Goal: Information Seeking & Learning: Find specific fact

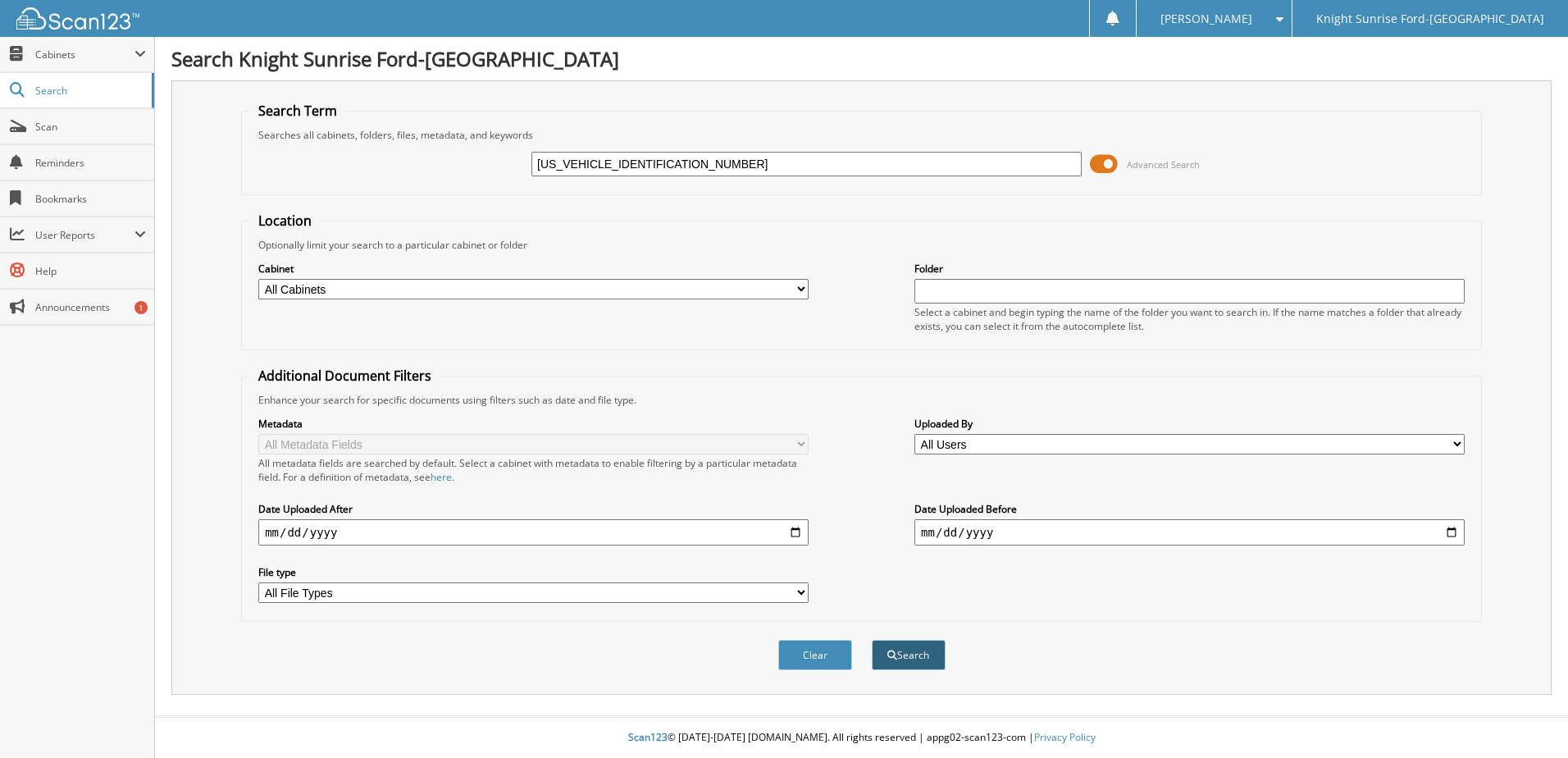
type input "[US_VEHICLE_IDENTIFICATION_NUMBER]"
click at [931, 644] on button "Search" at bounding box center [908, 655] width 74 height 31
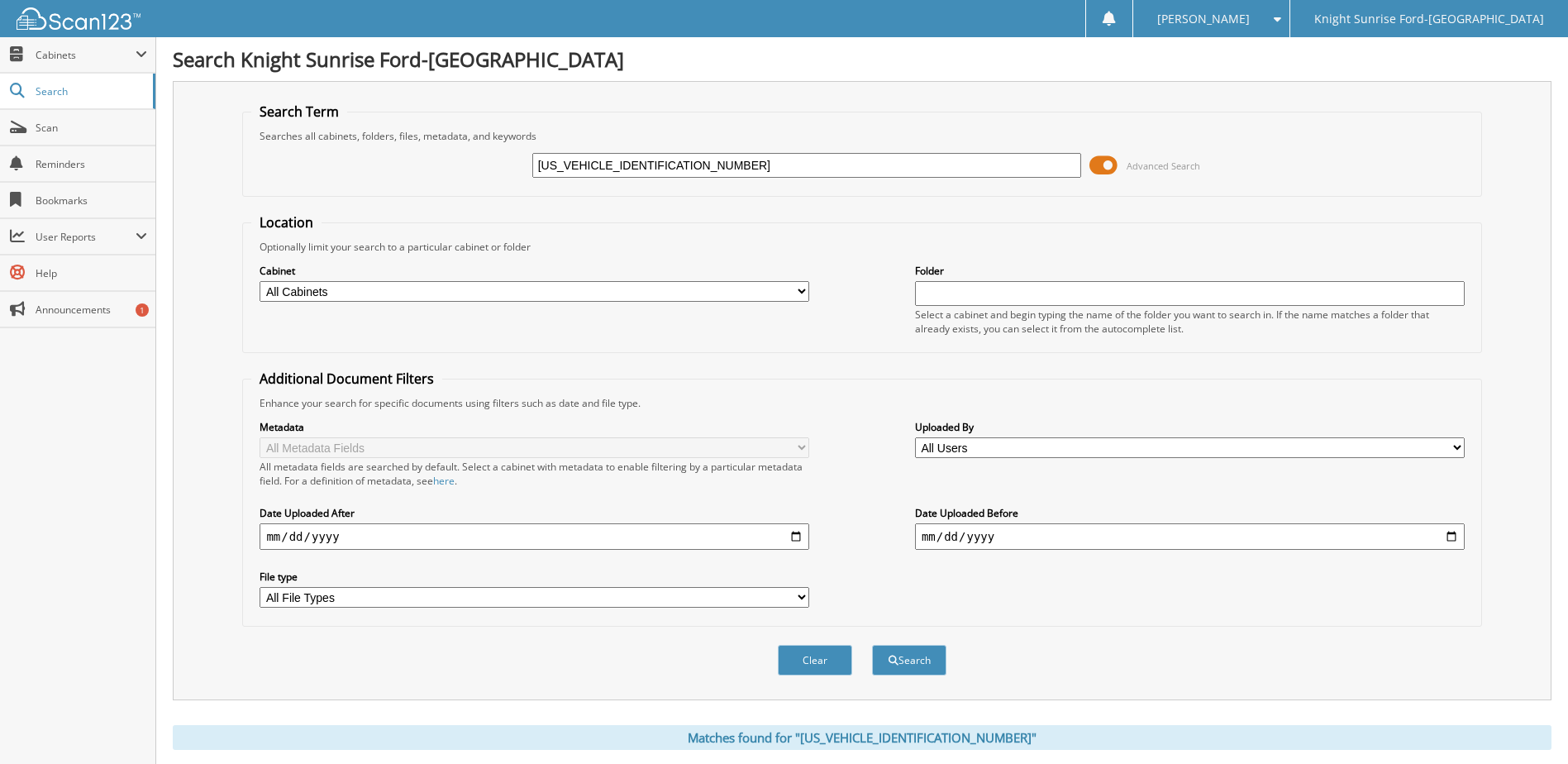
drag, startPoint x: 692, startPoint y: 167, endPoint x: 481, endPoint y: 186, distance: 211.9
click at [482, 186] on div "[US_VEHICLE_IDENTIFICATION_NUMBER] Advanced Search" at bounding box center [861, 165] width 1221 height 45
paste input "[US_VEHICLE_IDENTIFICATION_NUMBER]"
type input "[US_VEHICLE_IDENTIFICATION_NUMBER]"
click at [912, 650] on button "Search" at bounding box center [909, 660] width 74 height 31
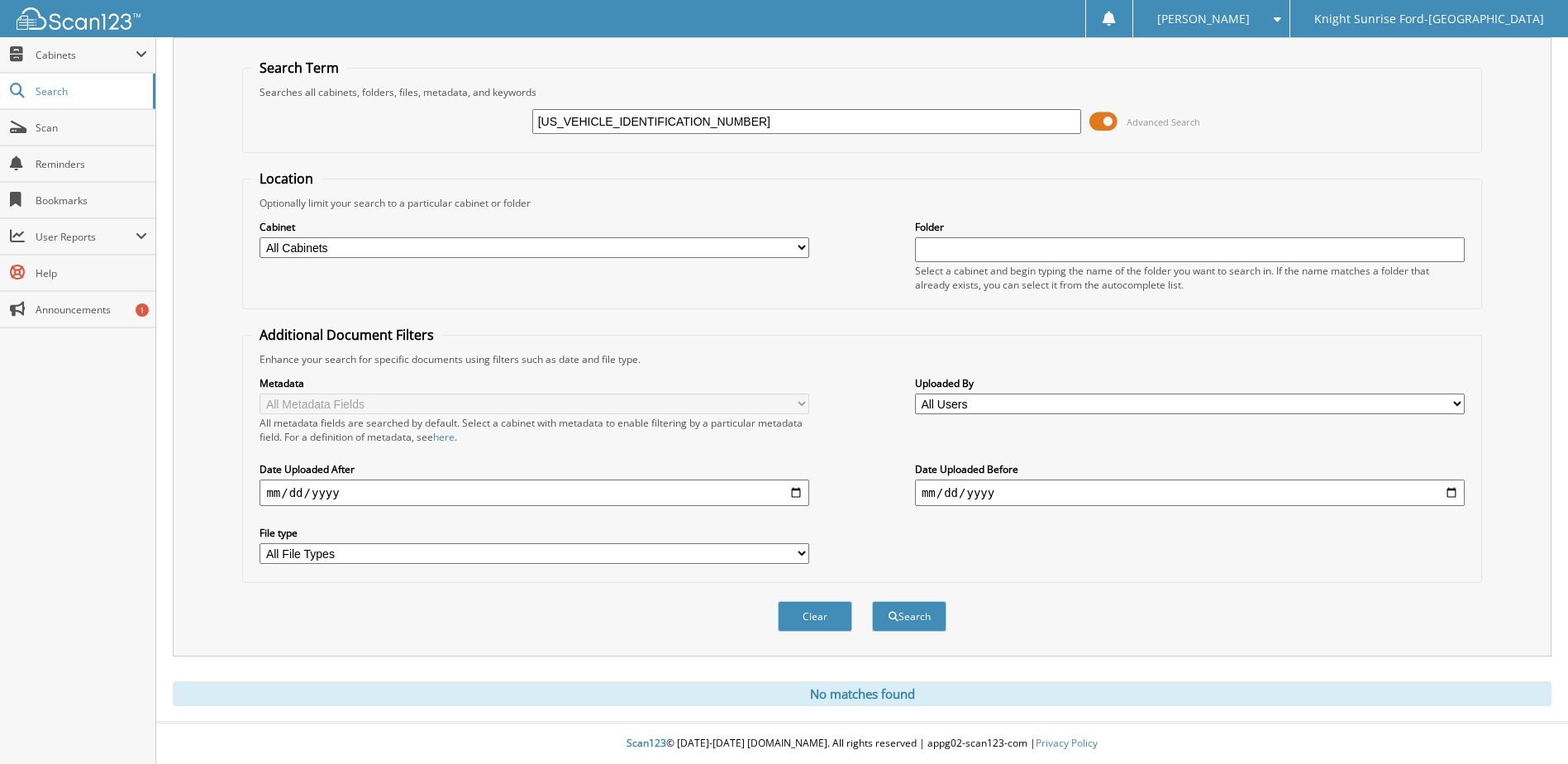
scroll to position [45, 0]
